Goal: Find specific page/section: Find specific page/section

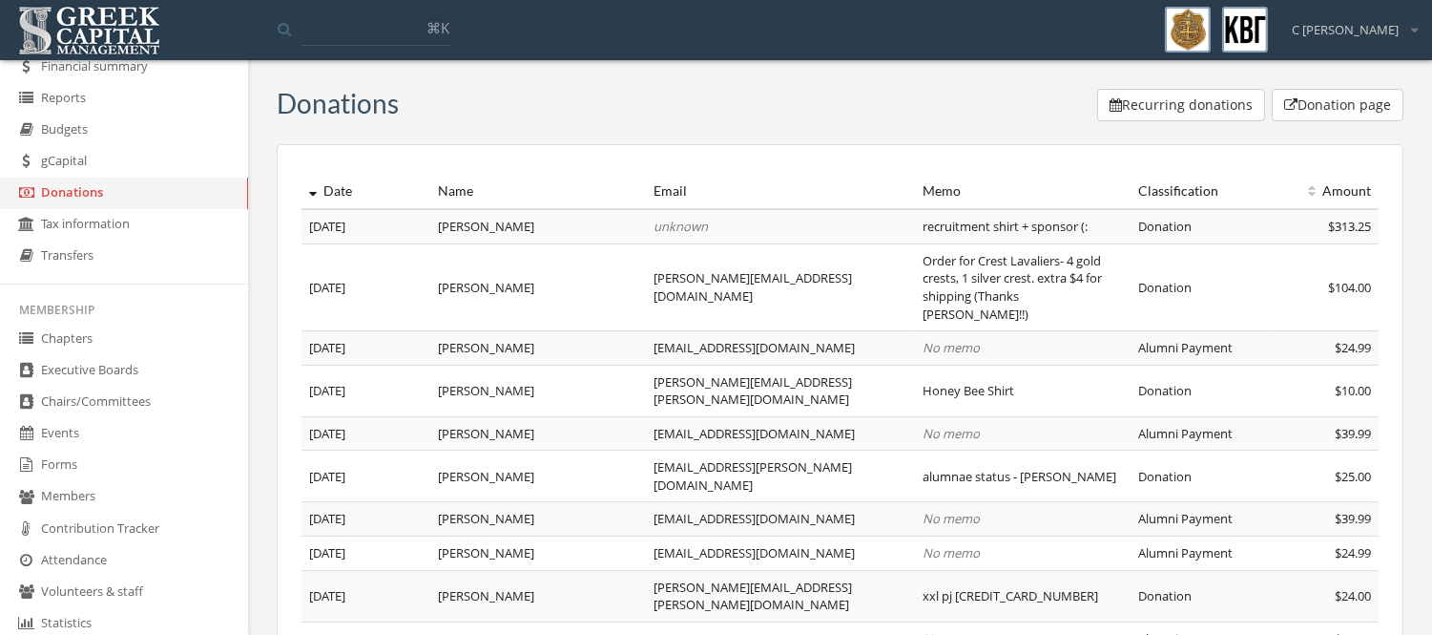
scroll to position [138, 0]
click at [55, 475] on link "Forms" at bounding box center [124, 463] width 248 height 31
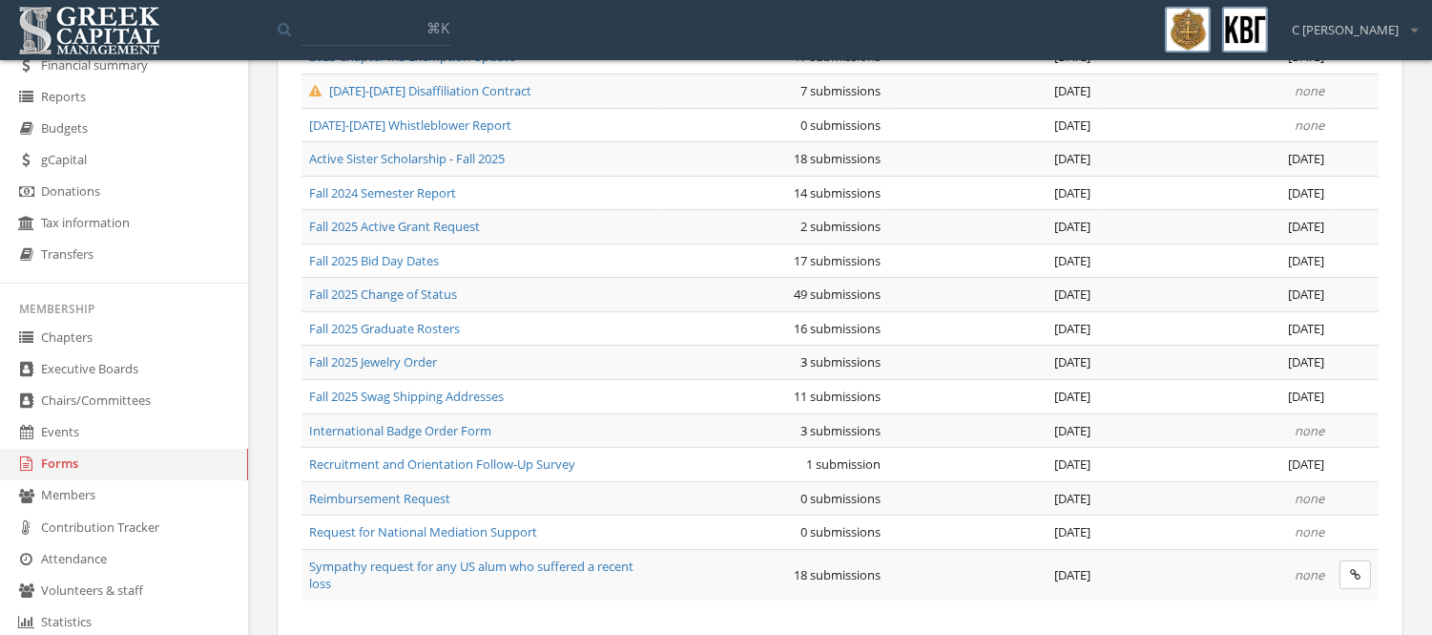
scroll to position [272, 0]
click at [525, 459] on span "Recruitment and Orientation Follow-Up Survey" at bounding box center [442, 462] width 266 height 17
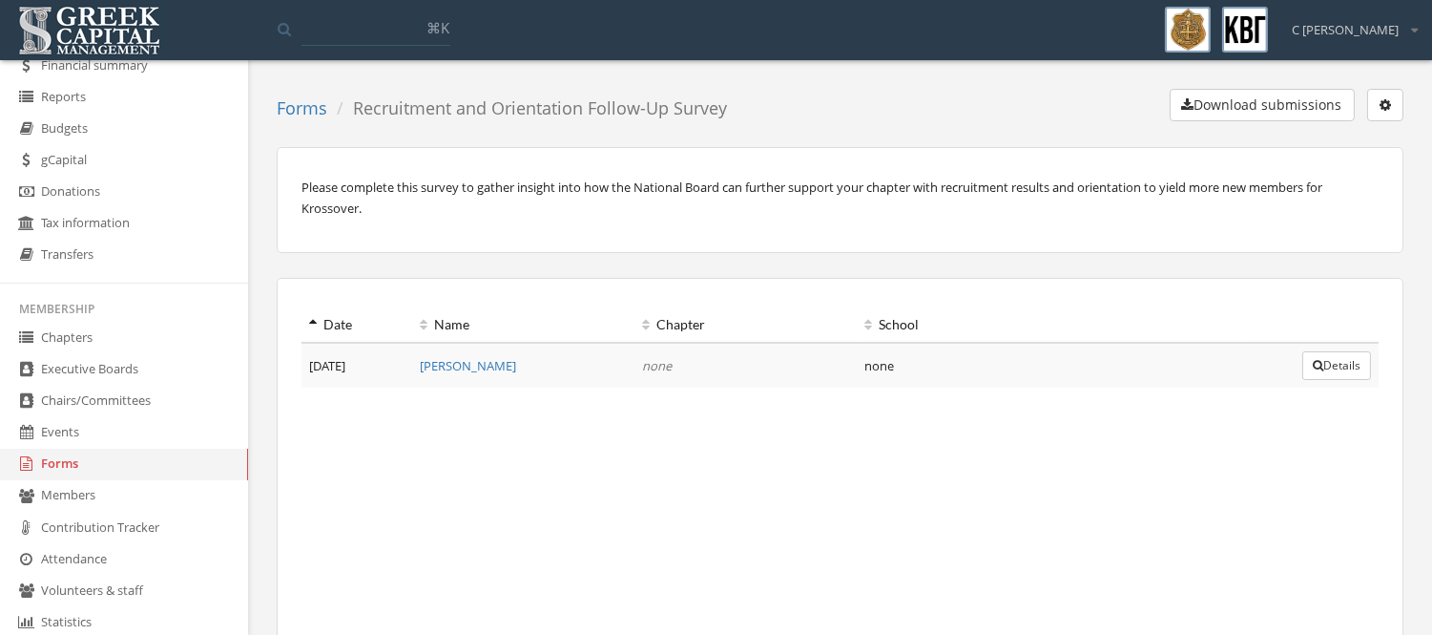
click at [994, 130] on div "Forms Recruitment and Orientation Follow-Up Survey Download submissions Edit fo…" at bounding box center [840, 377] width 1127 height 577
click at [1391, 120] on button "button" at bounding box center [1385, 105] width 36 height 32
click at [1342, 138] on link "Edit form" at bounding box center [1325, 144] width 141 height 30
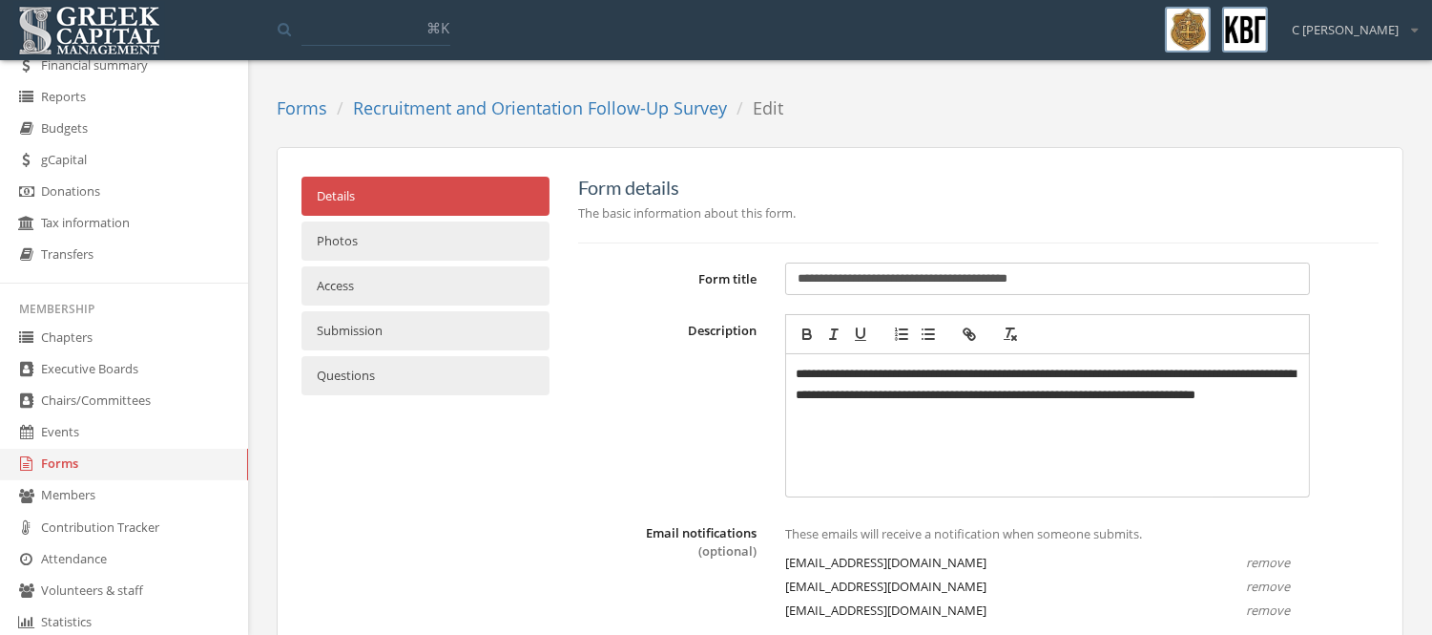
click at [455, 274] on link "Access" at bounding box center [426, 285] width 248 height 39
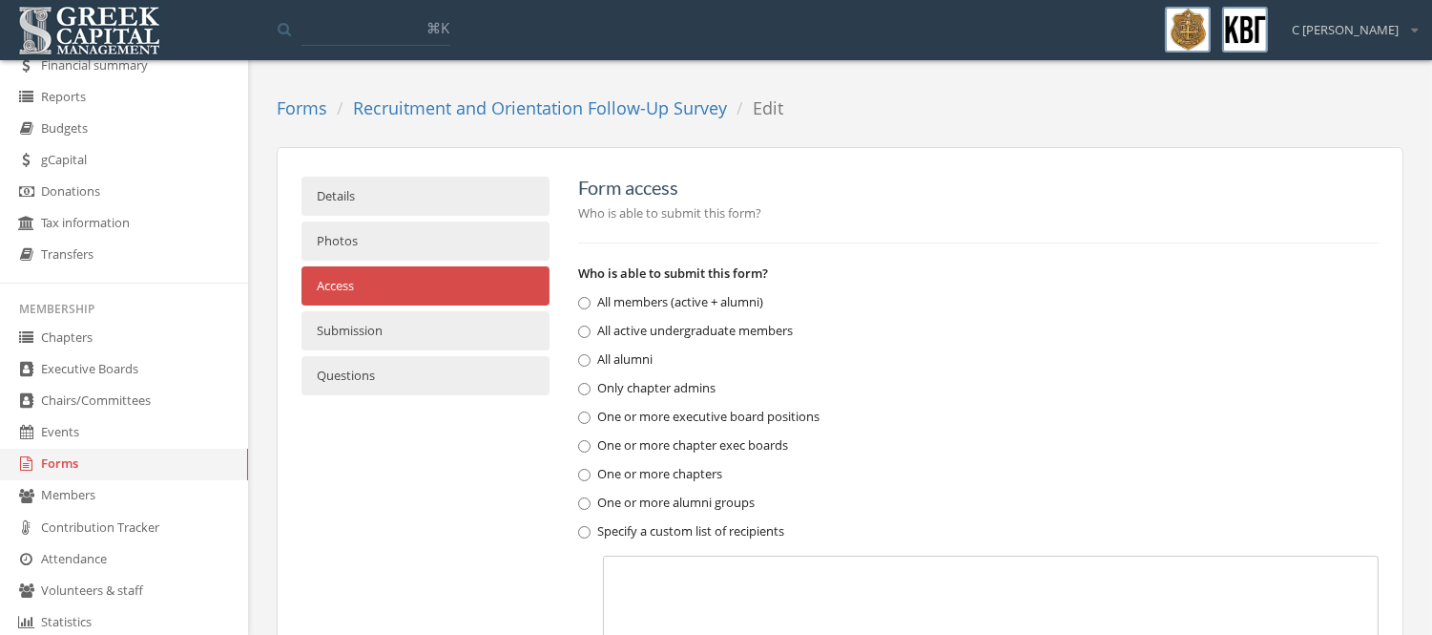
click at [468, 101] on link "Recruitment and Orientation Follow-Up Survey" at bounding box center [540, 107] width 374 height 23
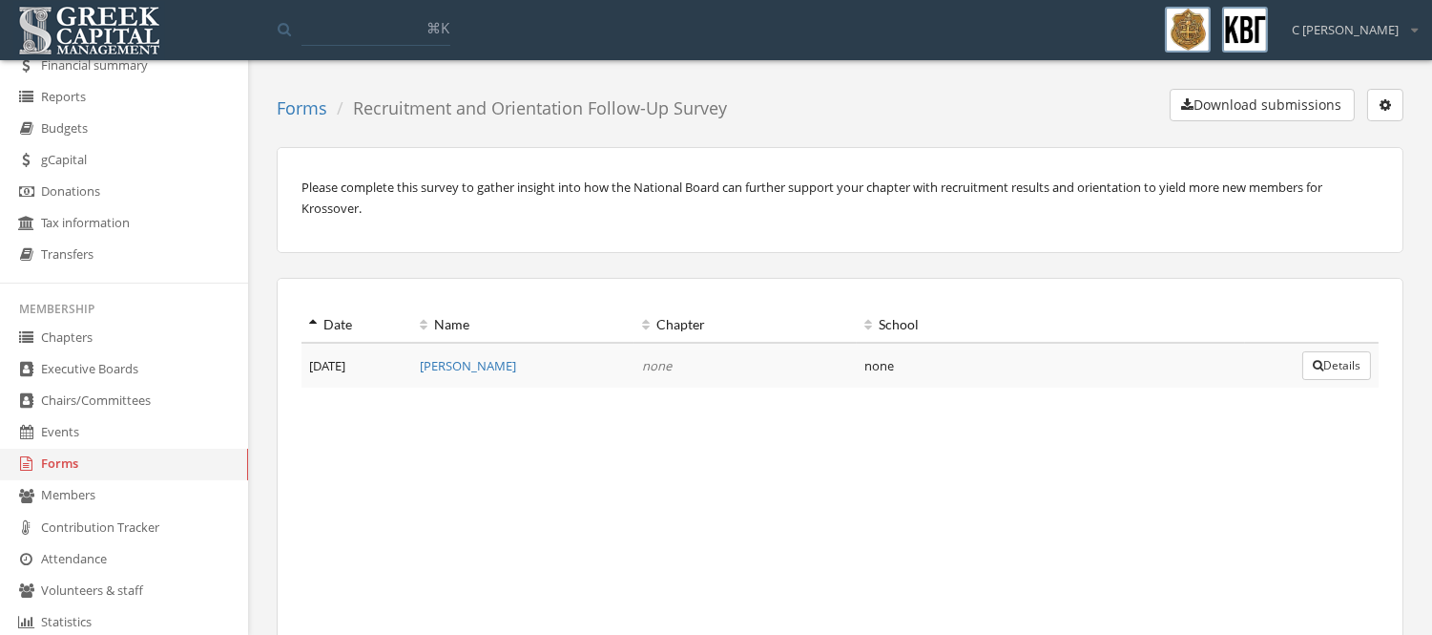
click at [83, 322] on li "Membership" at bounding box center [124, 309] width 248 height 28
click at [84, 327] on link "Chapters" at bounding box center [124, 338] width 248 height 31
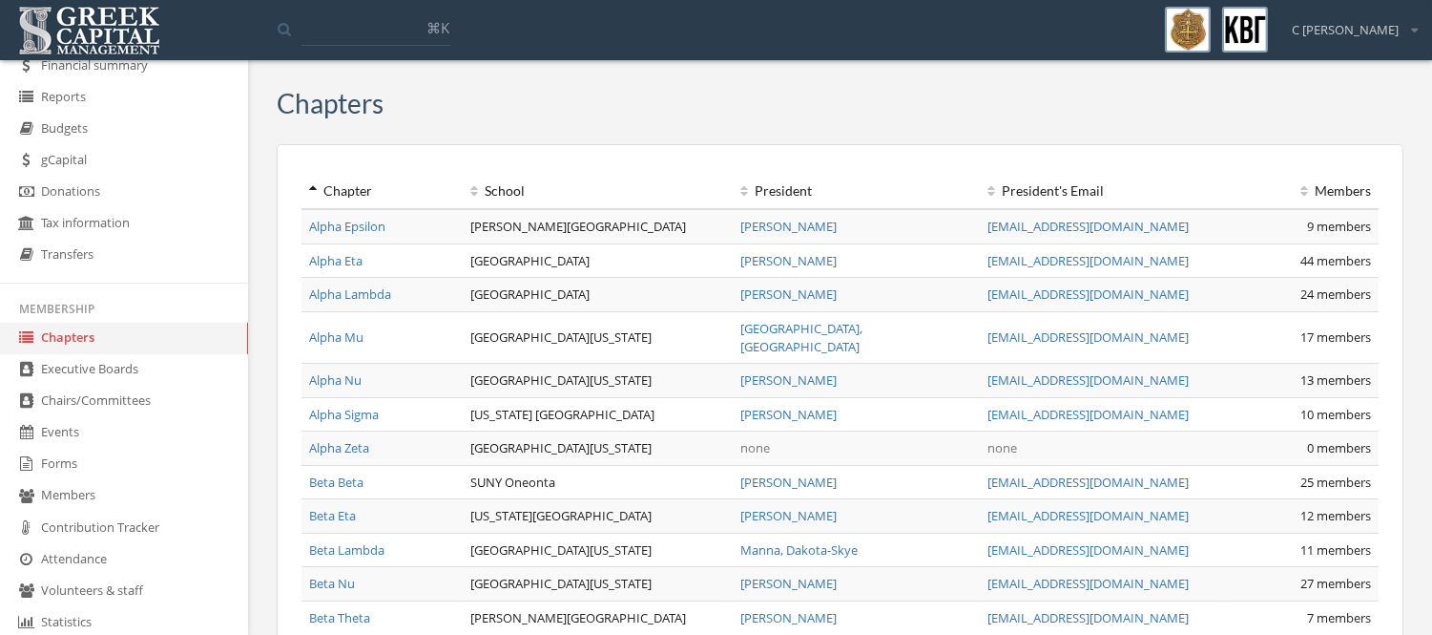
click at [378, 406] on link "Alpha Sigma" at bounding box center [344, 414] width 70 height 17
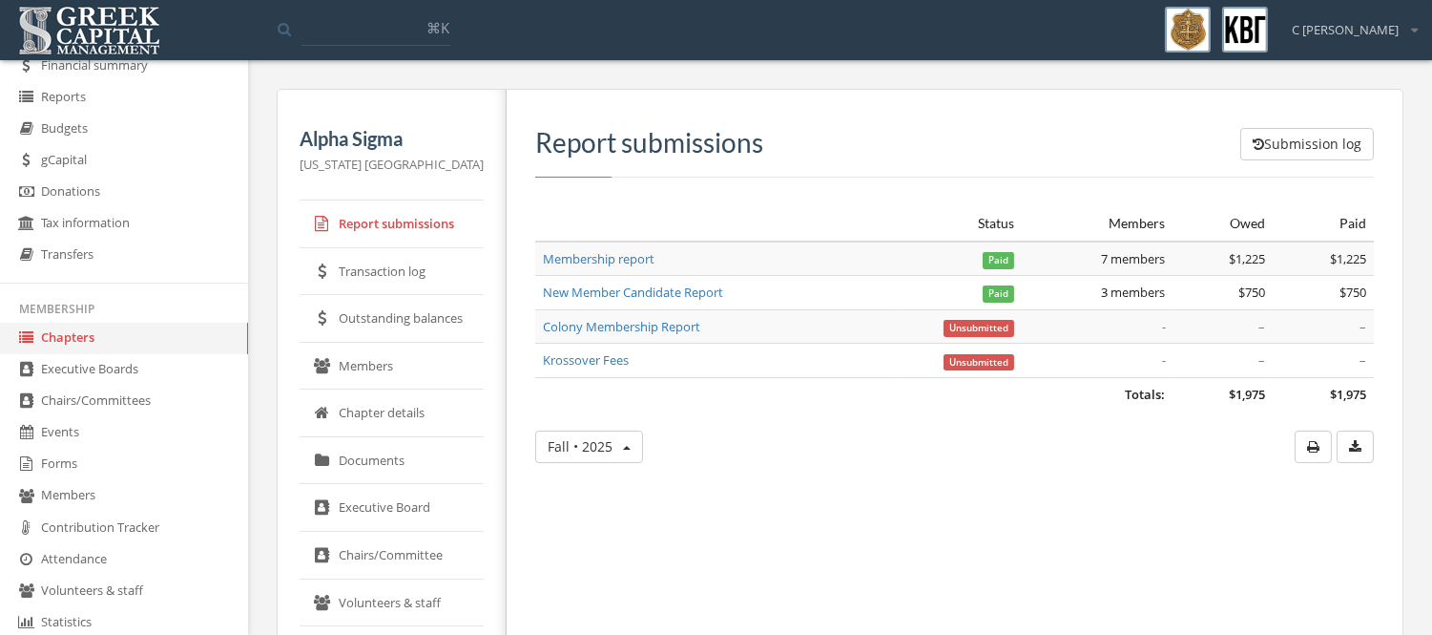
click at [392, 379] on link "Members" at bounding box center [392, 367] width 184 height 48
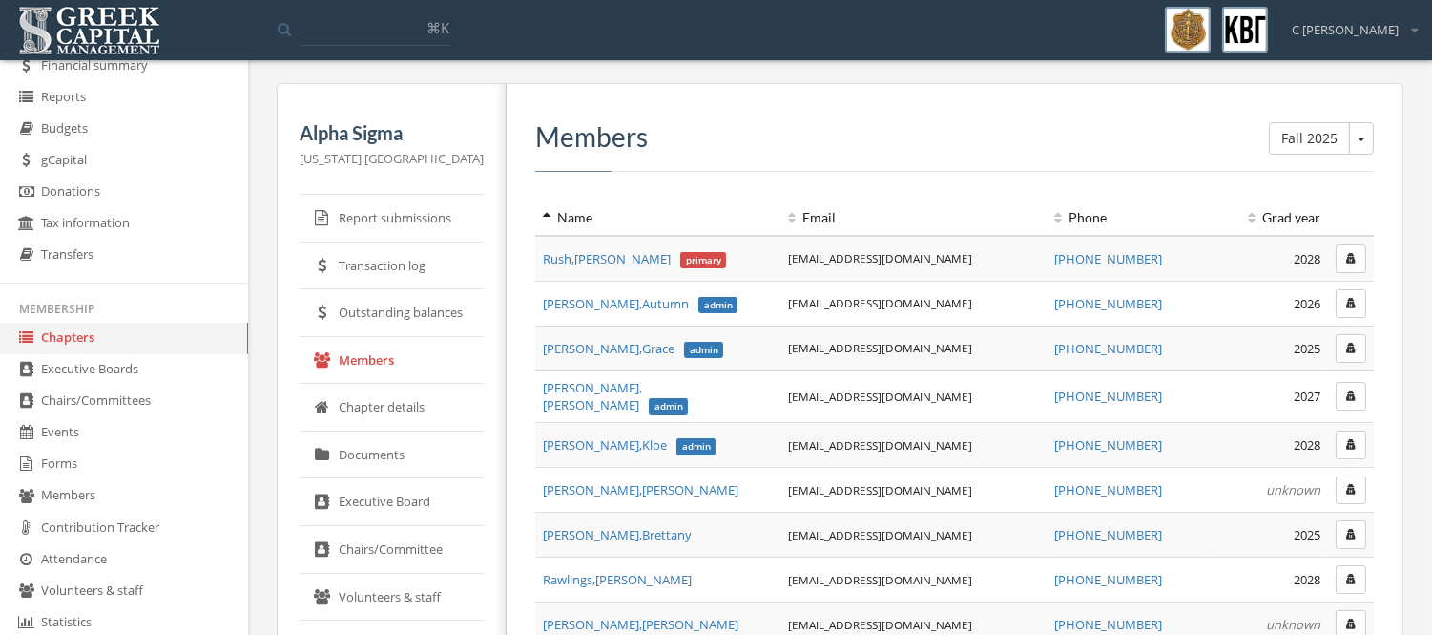
scroll to position [7, 0]
